Goal: Navigation & Orientation: Find specific page/section

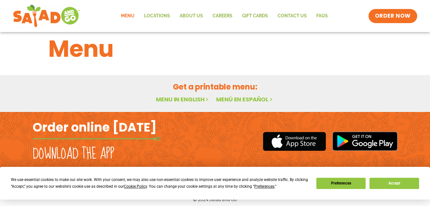
scroll to position [17, 0]
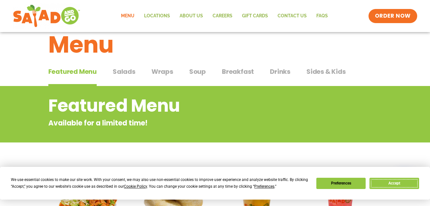
click at [404, 184] on button "Accept" at bounding box center [394, 183] width 49 height 11
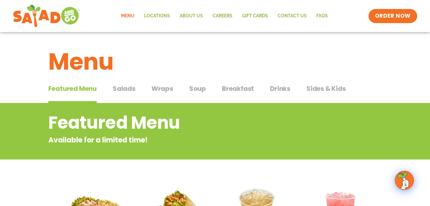
click at [127, 88] on span "Salads" at bounding box center [124, 89] width 23 height 10
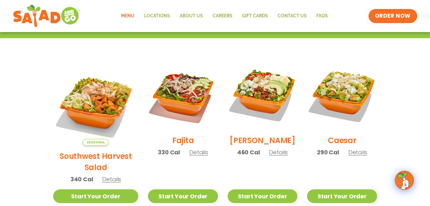
scroll to position [154, 0]
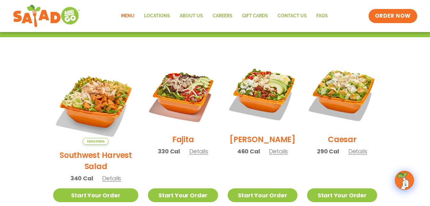
click at [106, 174] on span "Details" at bounding box center [111, 178] width 19 height 8
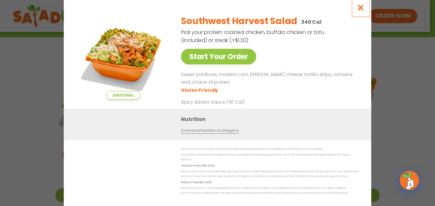
click at [360, 9] on icon "Close modal" at bounding box center [361, 7] width 8 height 7
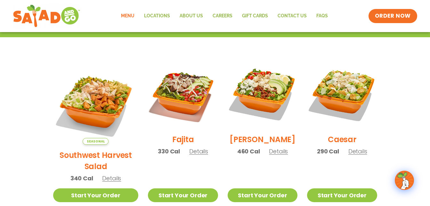
click at [194, 155] on span "Details" at bounding box center [198, 151] width 19 height 8
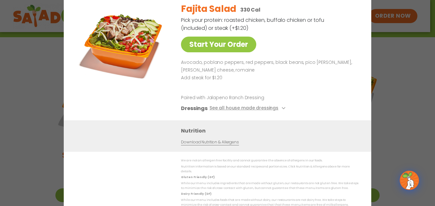
click at [388, 41] on div "Start Your Order Fajita Salad 330 Cal Pick your protein: roasted chicken, buffa…" at bounding box center [217, 103] width 435 height 206
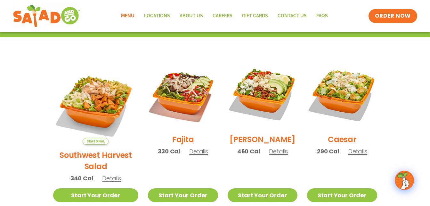
click at [275, 154] on span "Details" at bounding box center [278, 151] width 19 height 8
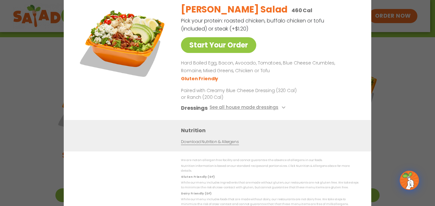
click at [396, 70] on div "Start Your Order Cobb Salad 460 Cal Pick your protein: roasted chicken, buffalo…" at bounding box center [217, 103] width 435 height 206
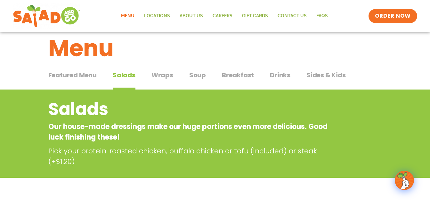
scroll to position [13, 0]
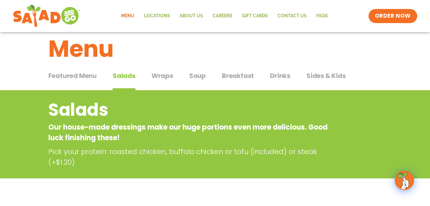
click at [161, 73] on span "Wraps" at bounding box center [163, 76] width 22 height 10
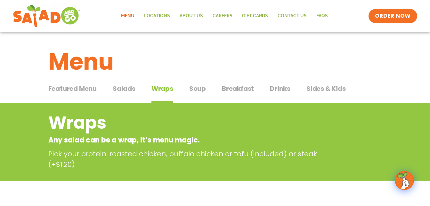
click at [194, 88] on span "Soup" at bounding box center [197, 89] width 17 height 10
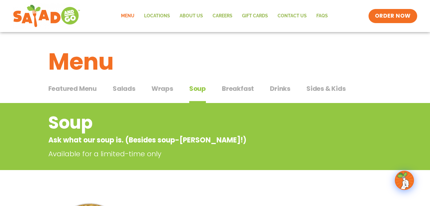
click at [237, 87] on span "Breakfast" at bounding box center [238, 89] width 32 height 10
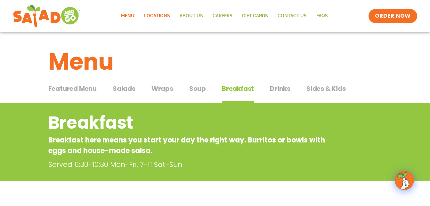
click at [165, 14] on link "Locations" at bounding box center [157, 16] width 36 height 15
click at [317, 86] on span "Sides & Kids" at bounding box center [326, 89] width 39 height 10
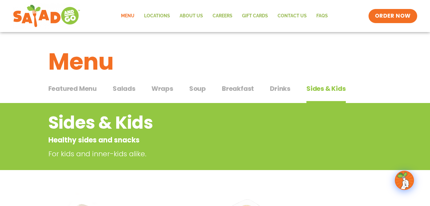
click at [72, 87] on span "Featured Menu" at bounding box center [72, 89] width 48 height 10
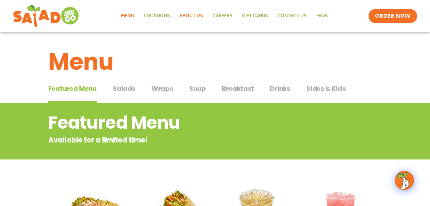
click at [192, 15] on link "About Us" at bounding box center [191, 16] width 33 height 15
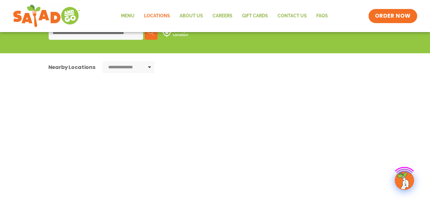
scroll to position [115, 0]
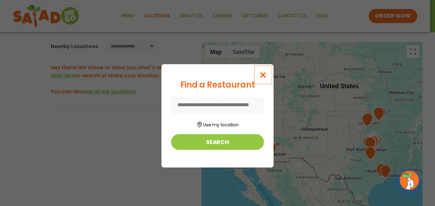
click at [265, 76] on icon "Close modal" at bounding box center [263, 74] width 8 height 7
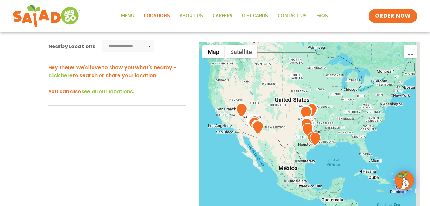
drag, startPoint x: 374, startPoint y: 129, endPoint x: 326, endPoint y: 130, distance: 48.1
click at [326, 130] on div at bounding box center [309, 148] width 221 height 212
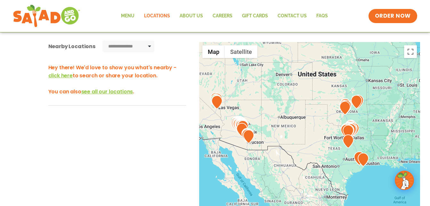
drag, startPoint x: 270, startPoint y: 147, endPoint x: 373, endPoint y: 168, distance: 104.9
click at [373, 168] on div at bounding box center [309, 148] width 221 height 212
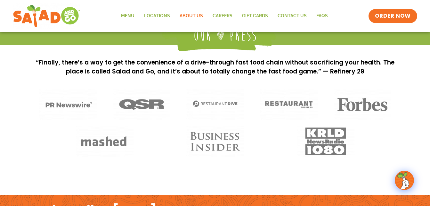
scroll to position [487, 0]
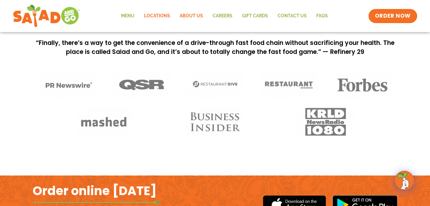
click at [156, 18] on link "Locations" at bounding box center [157, 16] width 36 height 15
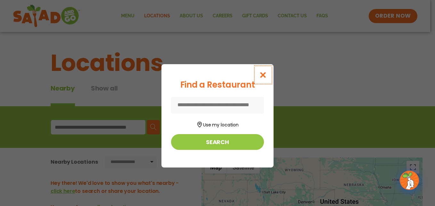
click at [263, 70] on button "Close modal" at bounding box center [263, 74] width 21 height 21
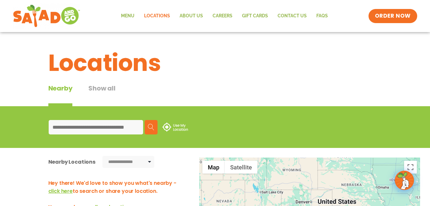
drag, startPoint x: 305, startPoint y: 136, endPoint x: 303, endPoint y: 105, distance: 30.8
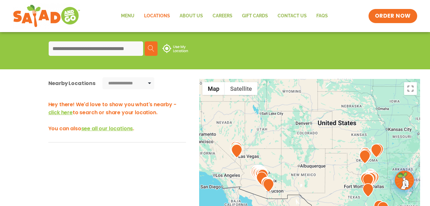
scroll to position [111, 0]
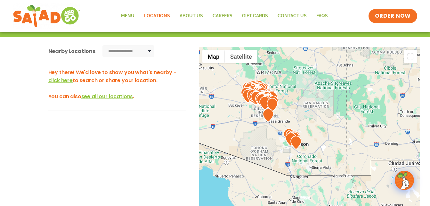
drag, startPoint x: 241, startPoint y: 151, endPoint x: 399, endPoint y: 73, distance: 176.3
click at [399, 73] on div at bounding box center [309, 153] width 221 height 212
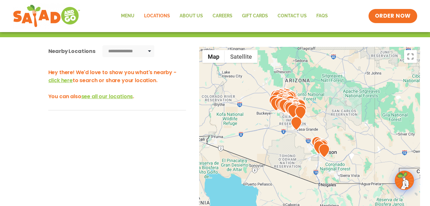
drag, startPoint x: 231, startPoint y: 149, endPoint x: 261, endPoint y: 157, distance: 31.5
click at [261, 157] on div at bounding box center [309, 153] width 221 height 212
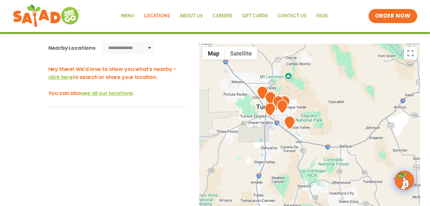
drag, startPoint x: 293, startPoint y: 170, endPoint x: 313, endPoint y: 118, distance: 56.1
click at [313, 118] on div at bounding box center [309, 150] width 221 height 212
click at [289, 123] on img at bounding box center [289, 123] width 11 height 14
click at [271, 111] on img at bounding box center [270, 110] width 11 height 14
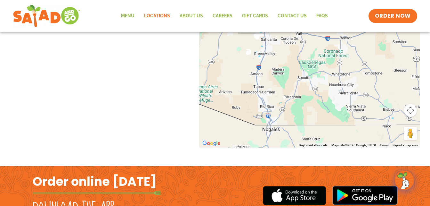
scroll to position [280, 0]
